Goal: Task Accomplishment & Management: Complete application form

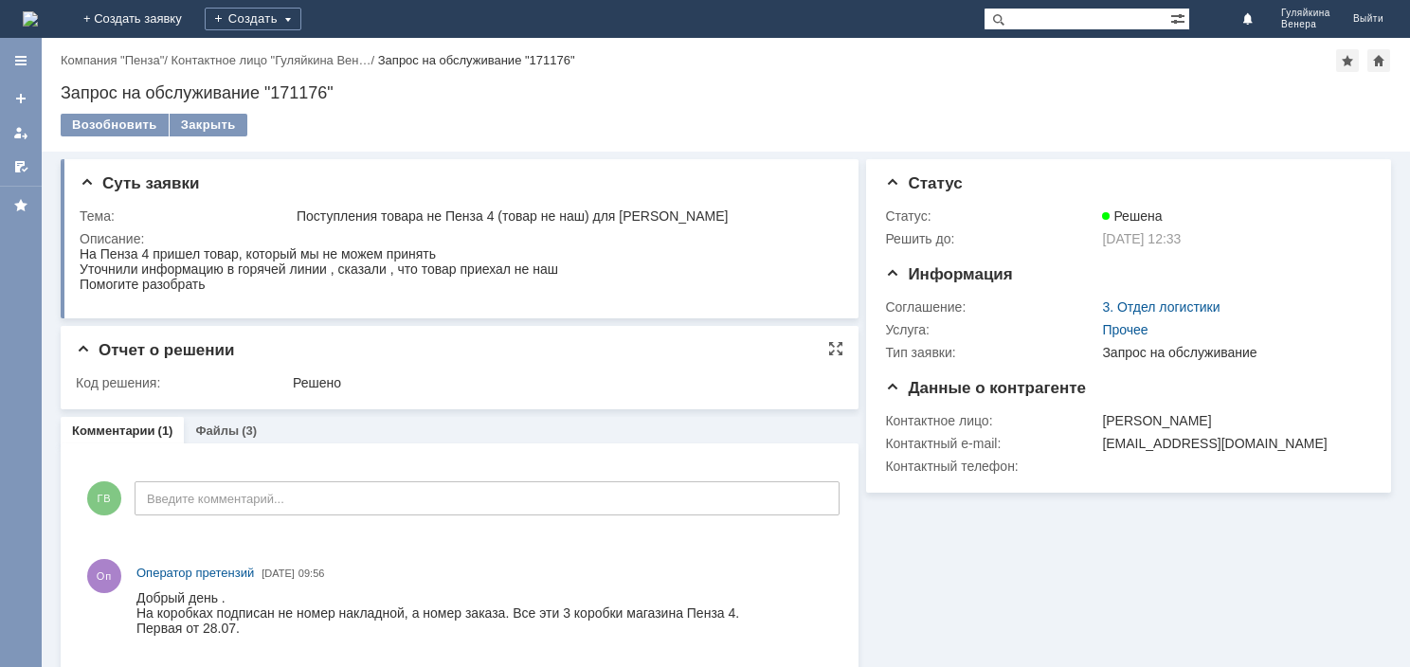
click at [99, 349] on span "Отчет о решении" at bounding box center [155, 350] width 158 height 18
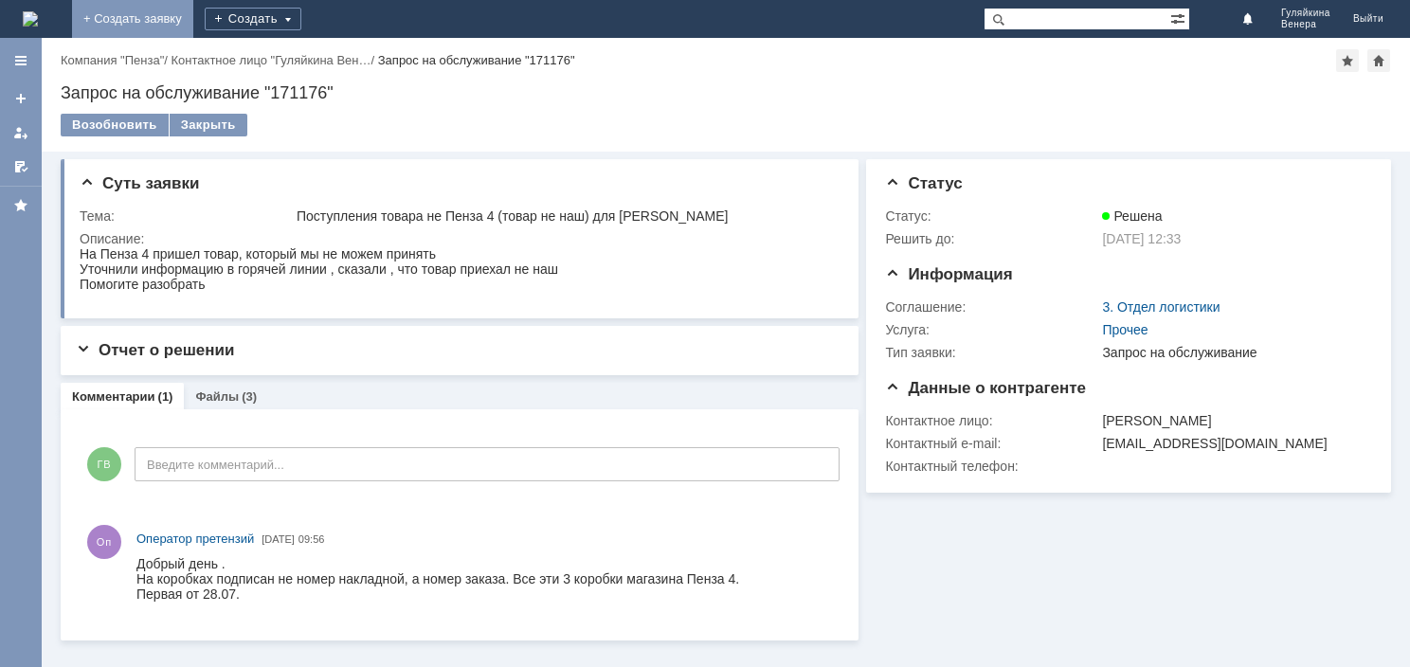
click at [193, 26] on link "+ Создать заявку" at bounding box center [132, 19] width 121 height 38
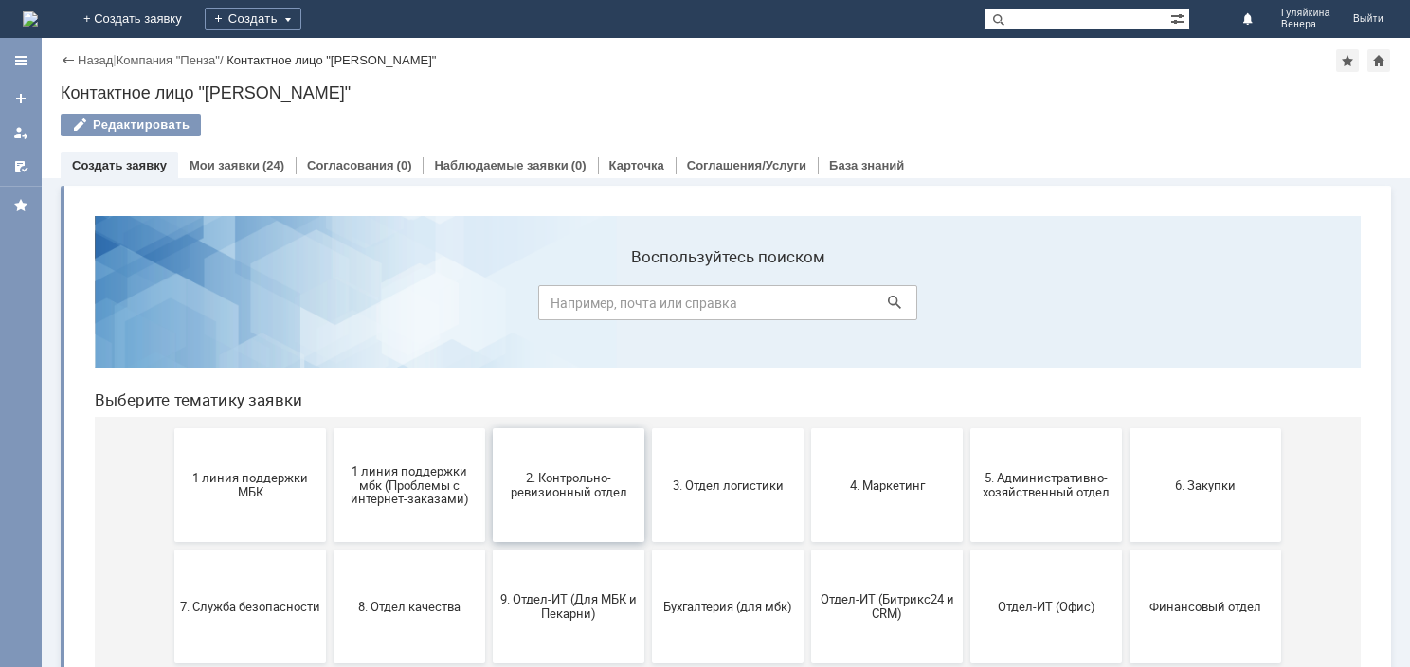
click at [581, 495] on span "2. Контрольно-ревизионный отдел" at bounding box center [569, 485] width 140 height 28
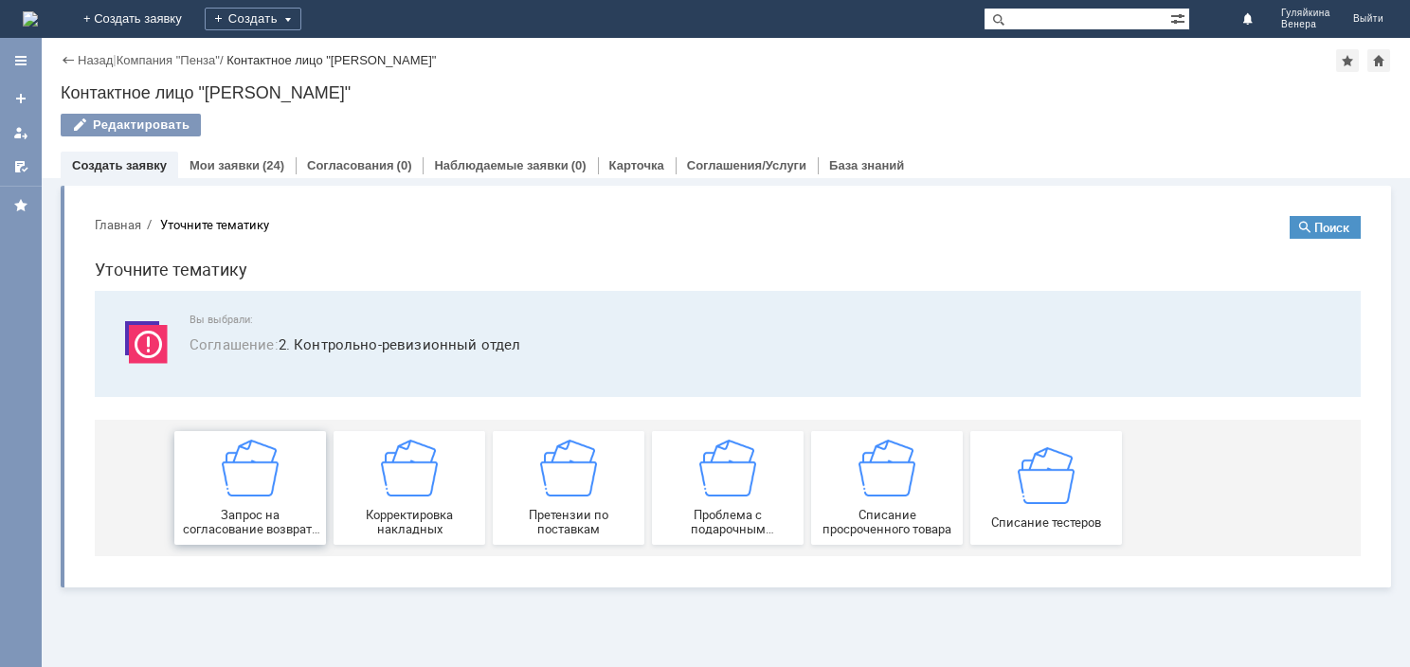
click at [272, 452] on img at bounding box center [250, 468] width 57 height 57
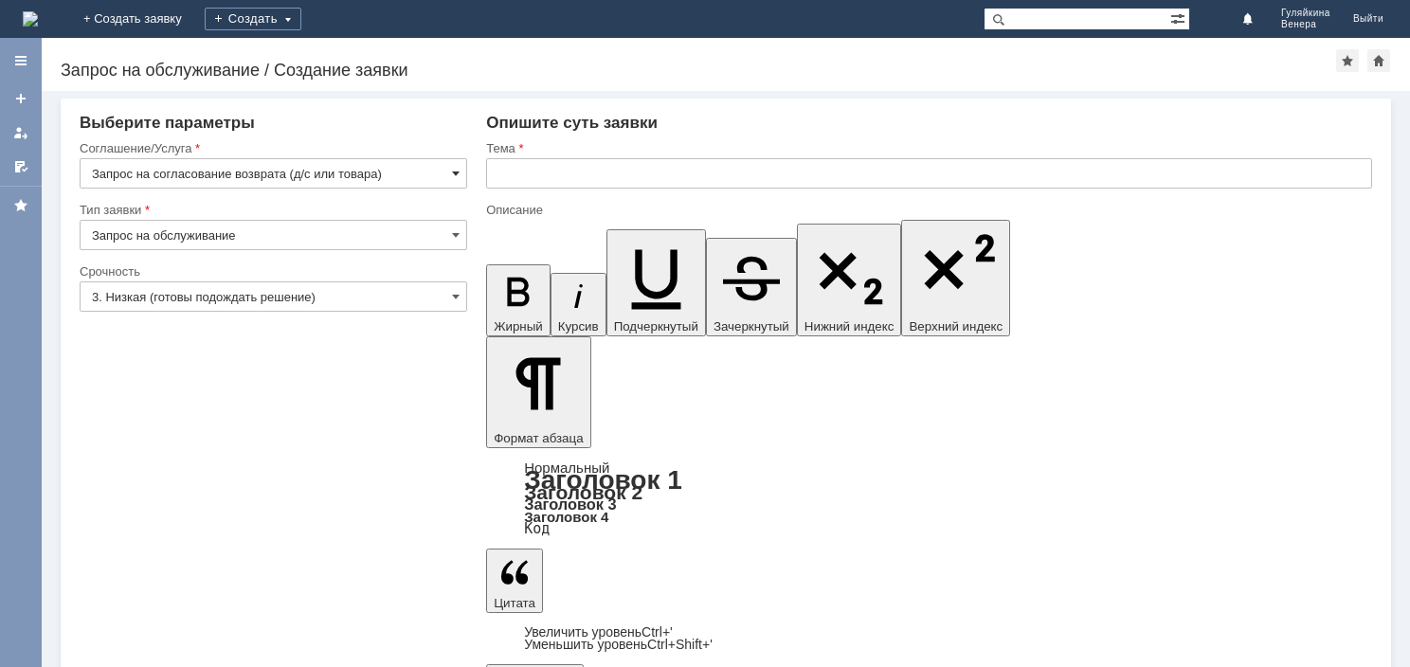
click at [453, 169] on span at bounding box center [456, 173] width 8 height 15
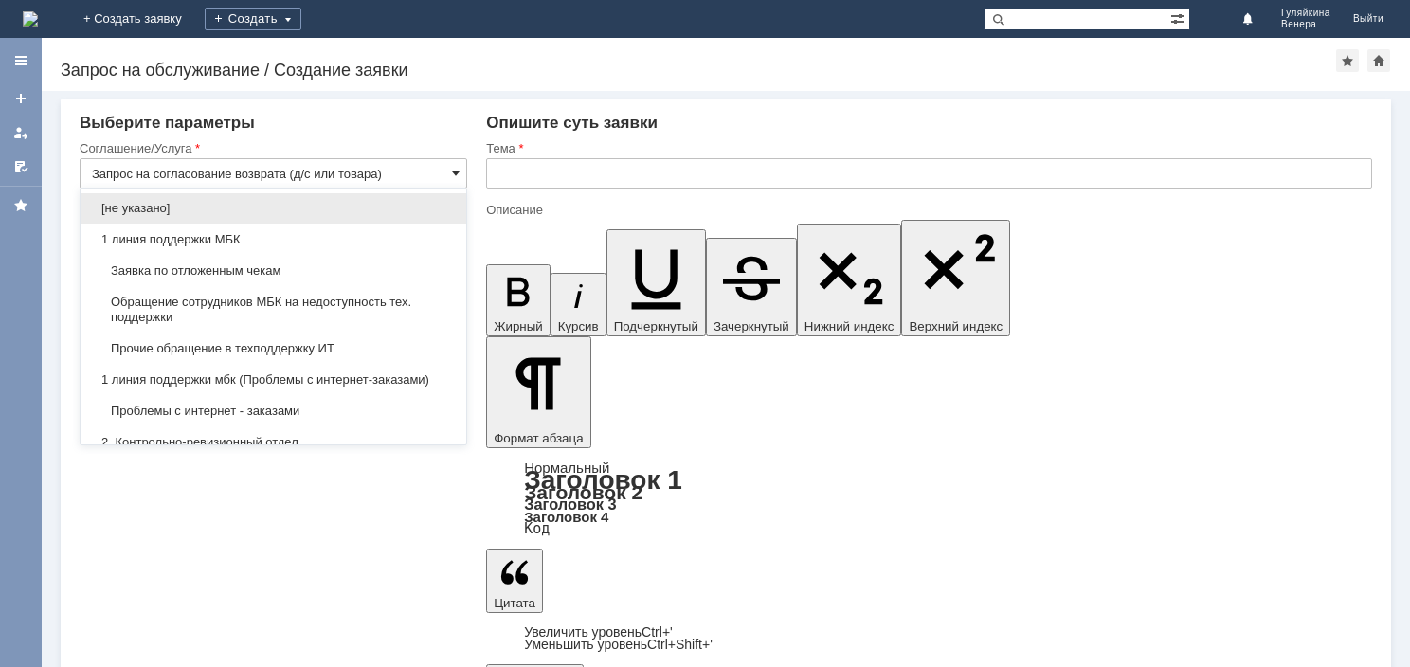
scroll to position [267, 0]
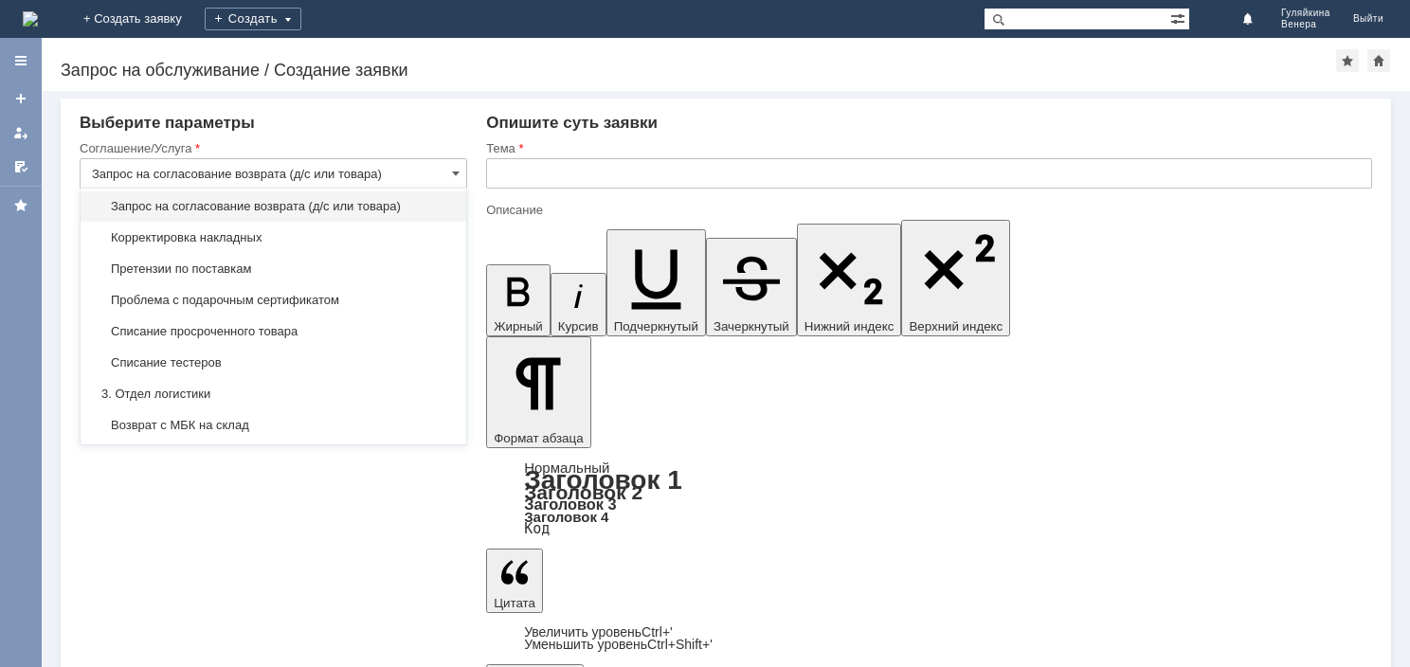
click at [588, 186] on input "text" at bounding box center [929, 173] width 886 height 30
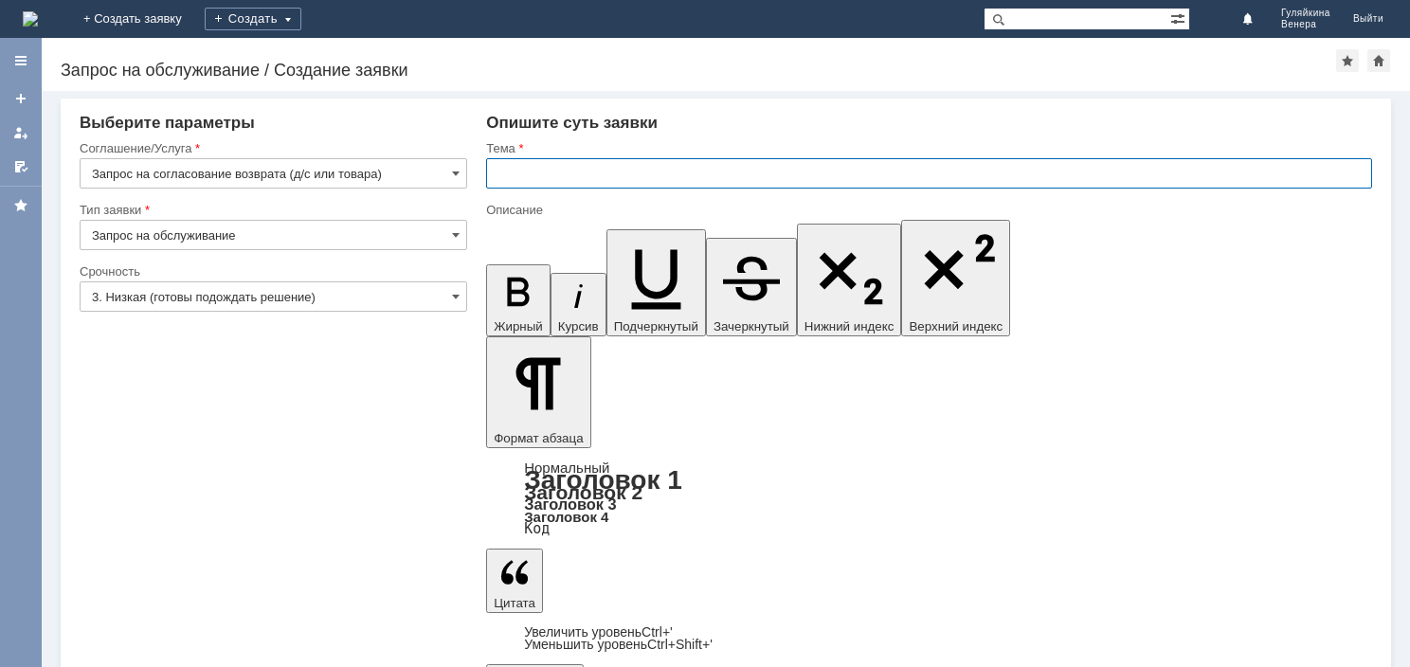
type input "Запрос на согласование возврата (д/с или товара)"
type input "Возврат от покупателя НН 11"
click at [733, 171] on input "Возврат от покупателя НН 11" at bounding box center [929, 173] width 886 height 30
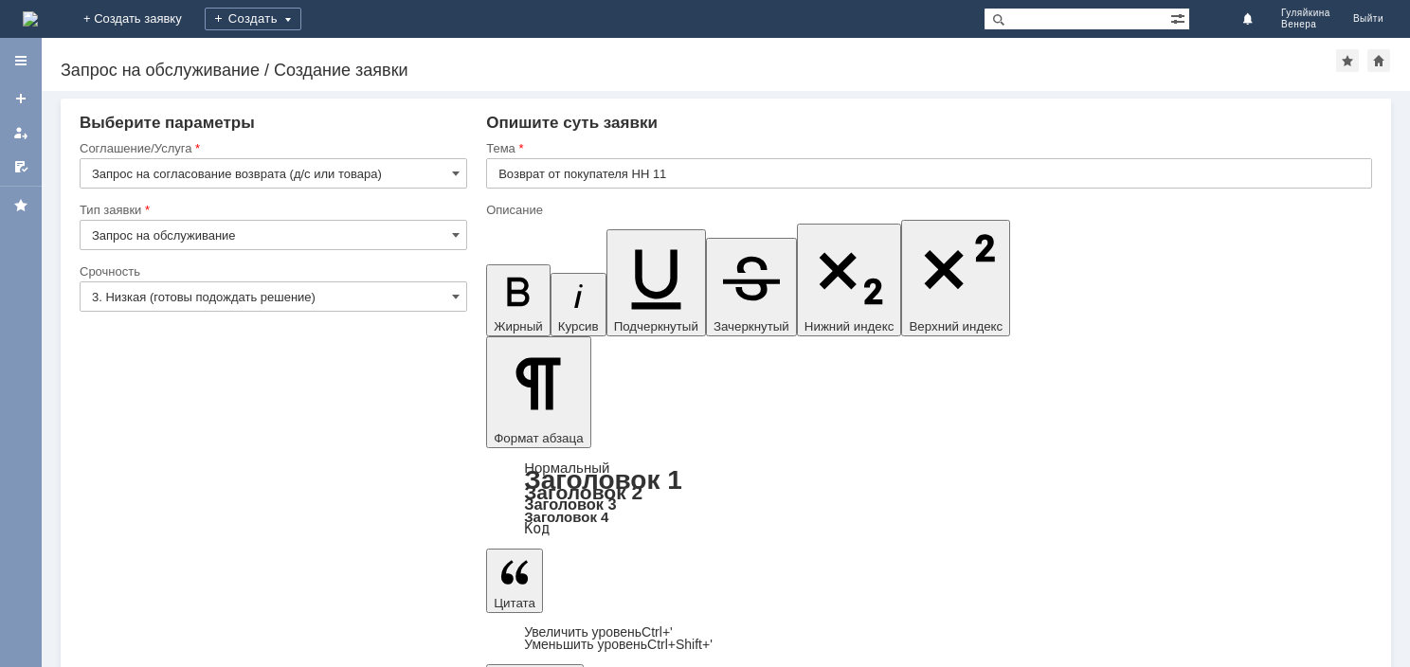
drag, startPoint x: 1012, startPoint y: 5521, endPoint x: 961, endPoint y: 5519, distance: 51.2
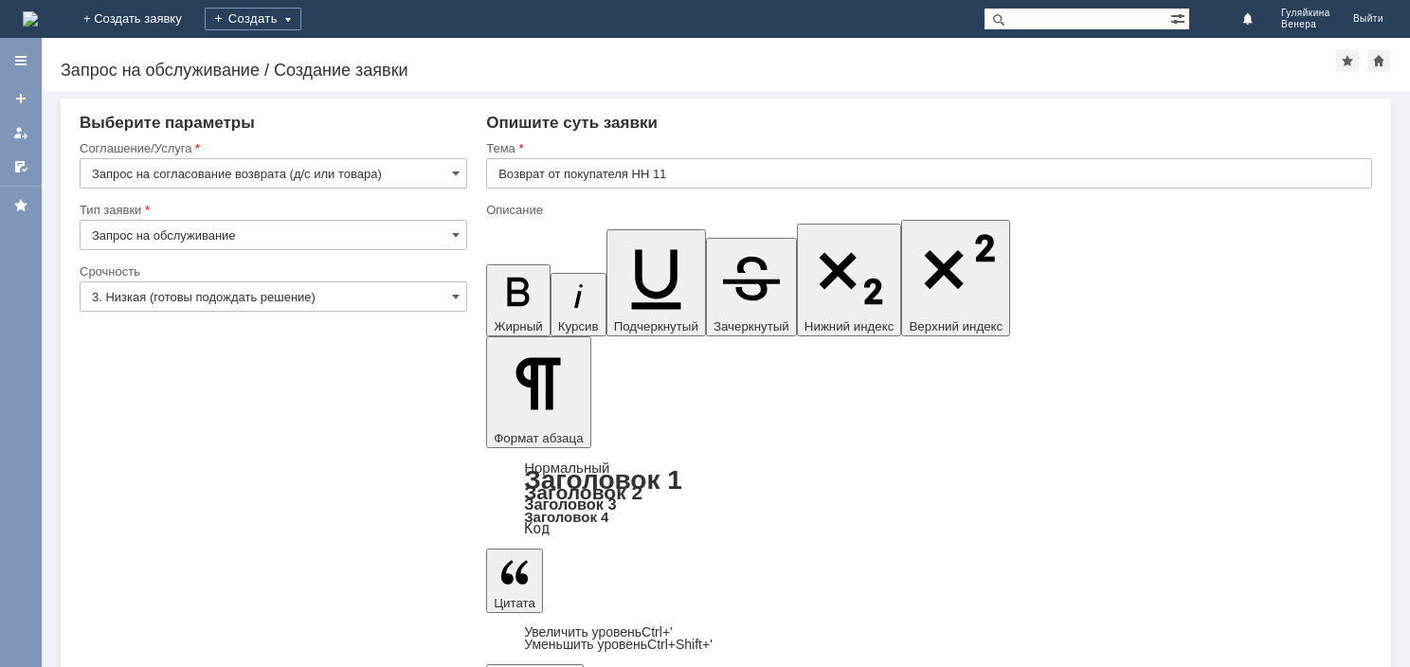
drag, startPoint x: 978, startPoint y: 5532, endPoint x: 990, endPoint y: 5525, distance: 13.2
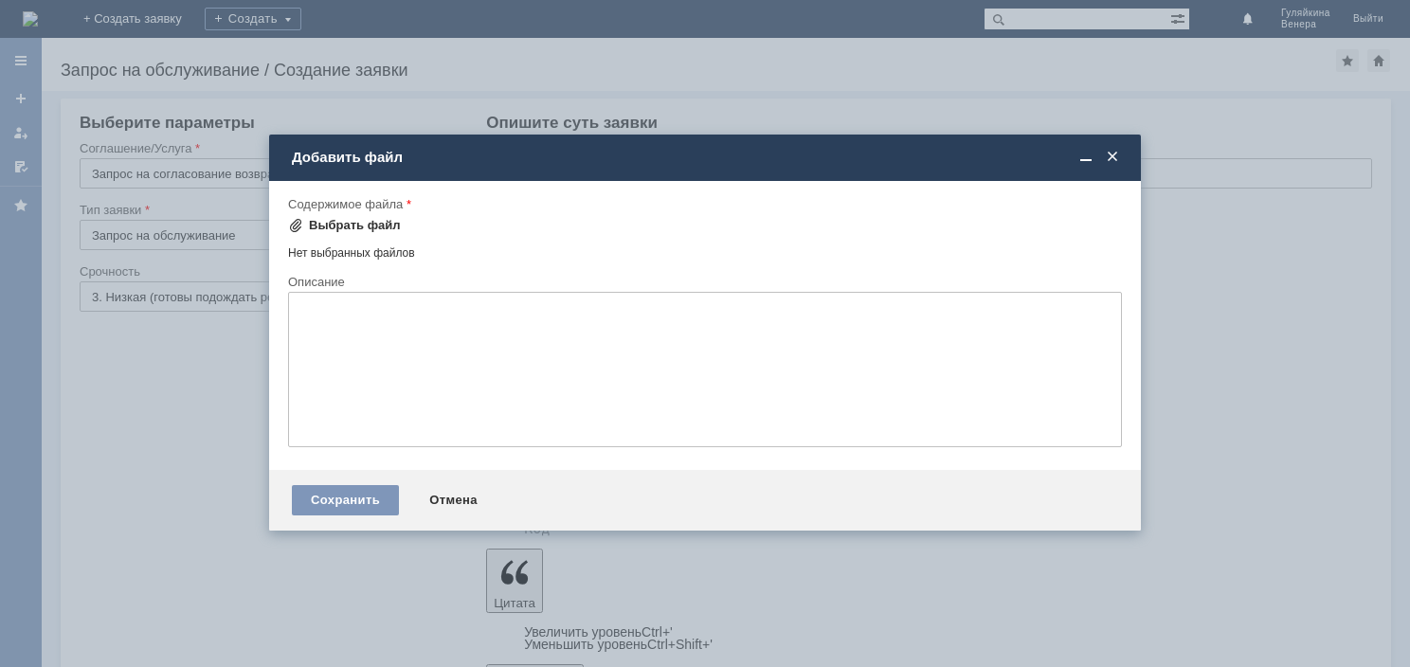
click at [329, 230] on div "Выбрать файл" at bounding box center [355, 225] width 92 height 15
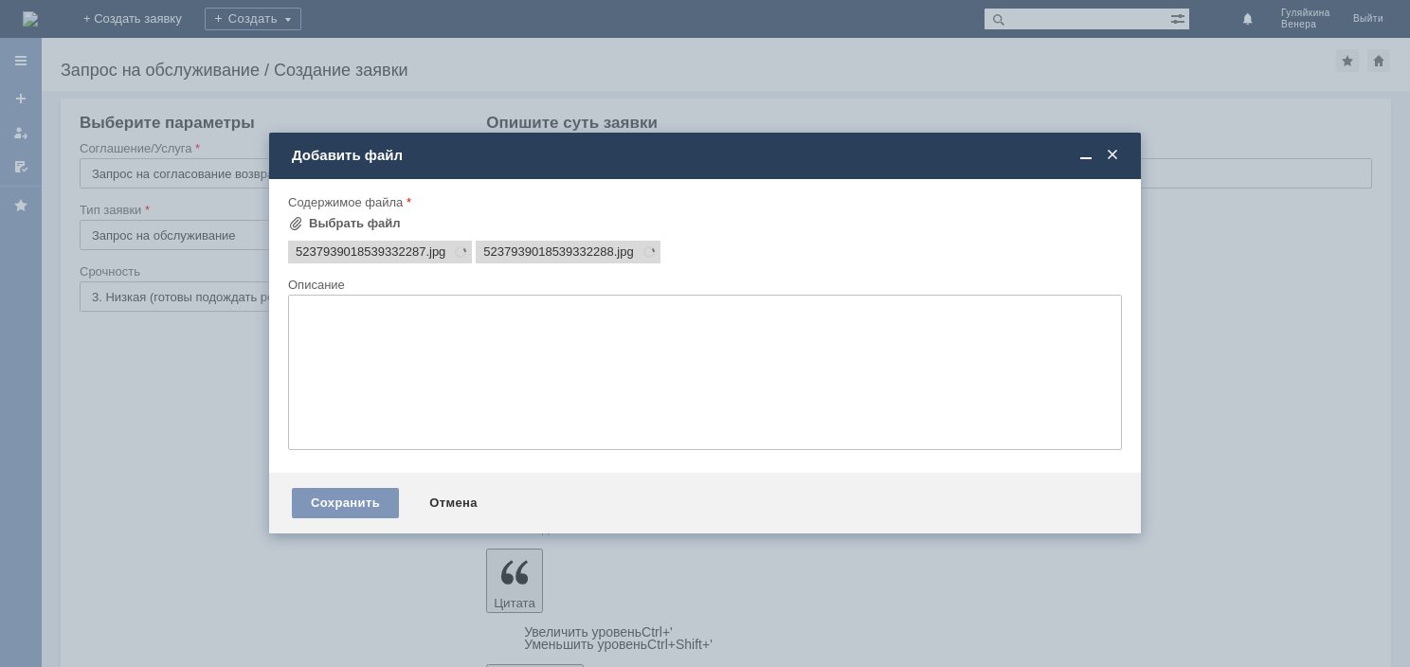
scroll to position [0, 0]
click at [374, 498] on div "Сохранить" at bounding box center [345, 503] width 107 height 30
